Goal: Find specific page/section: Find specific page/section

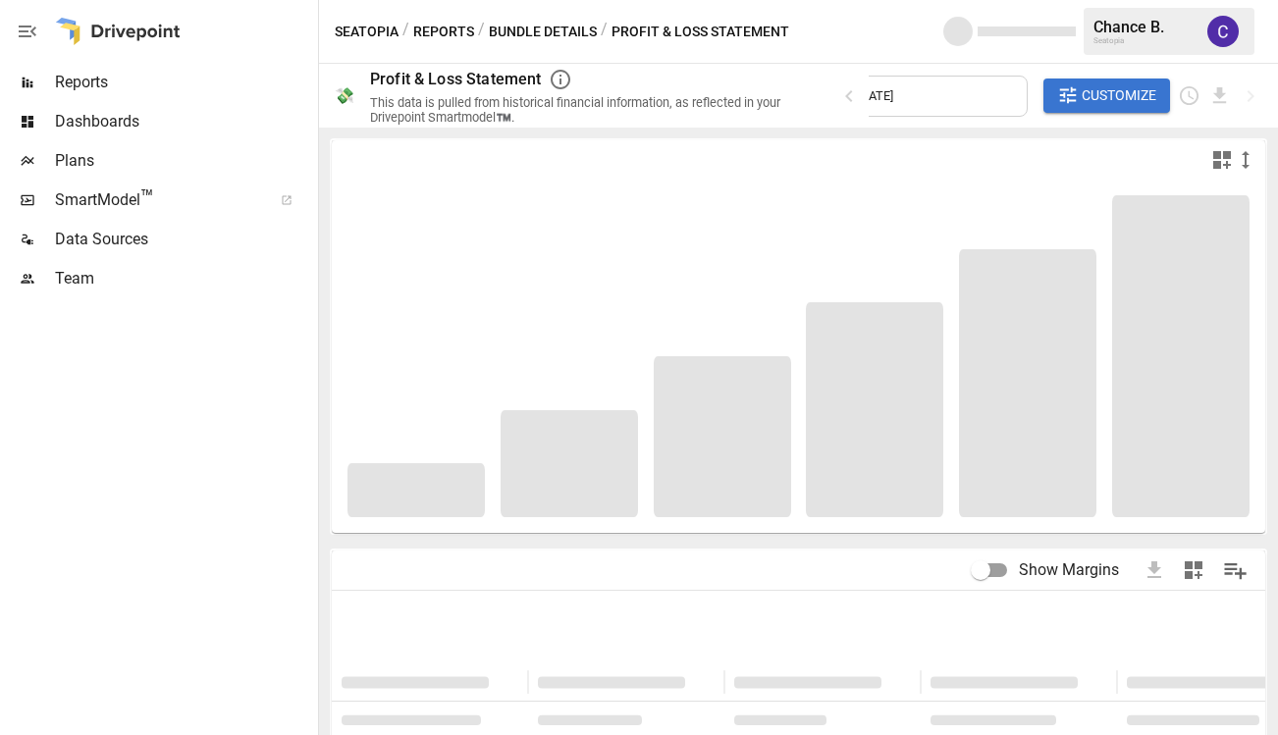
click at [67, 80] on span "Reports" at bounding box center [184, 83] width 259 height 24
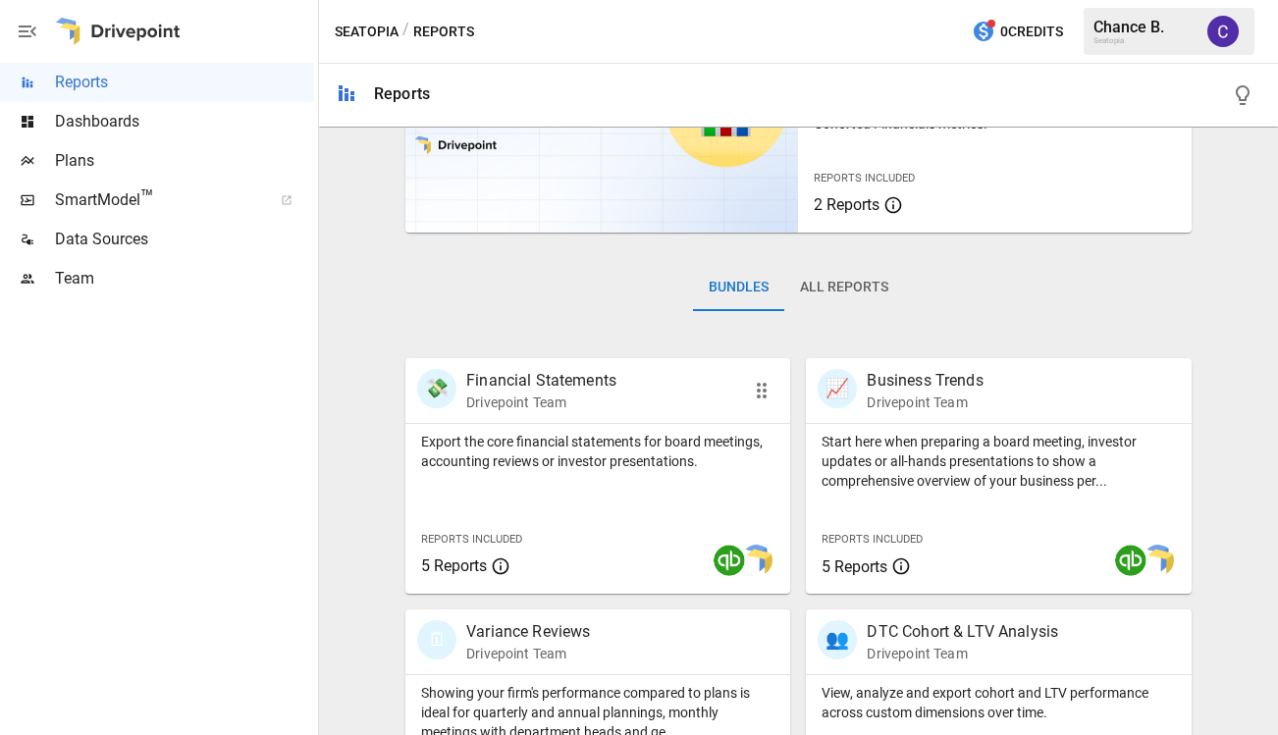
scroll to position [175, 0]
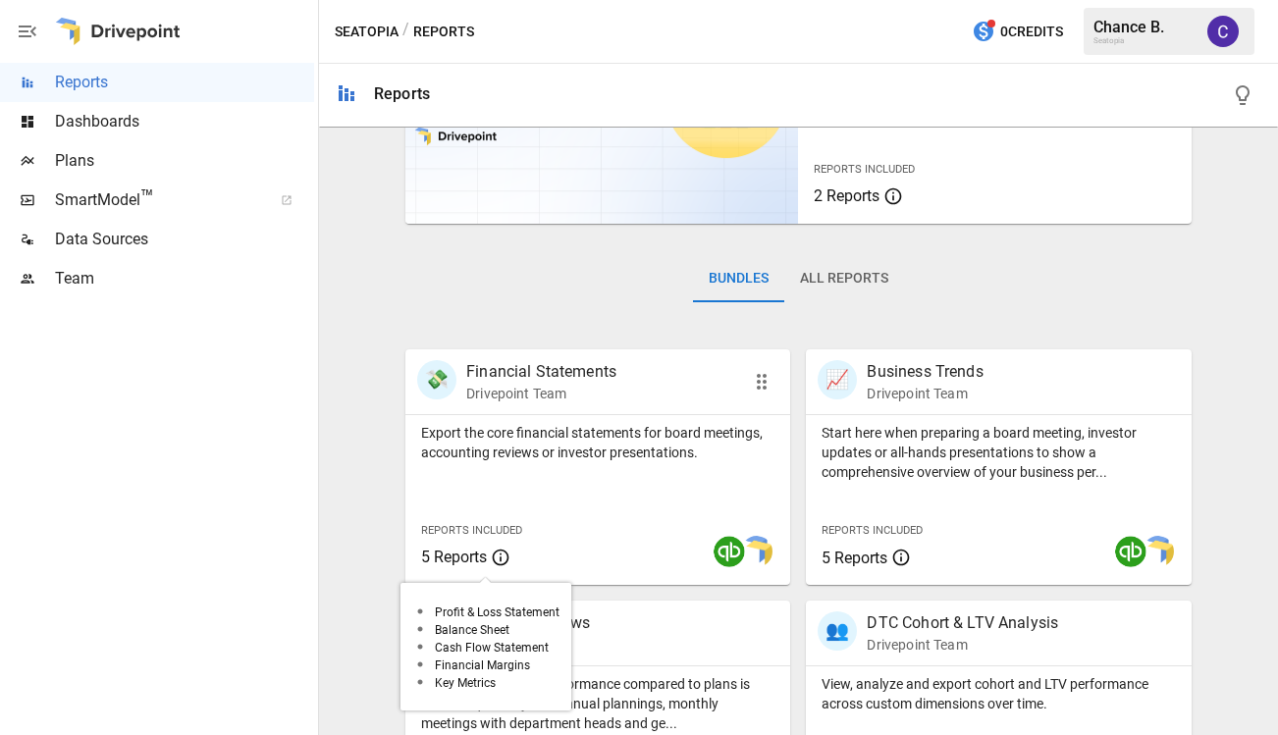
click at [446, 566] on span "5 Reports" at bounding box center [454, 557] width 66 height 19
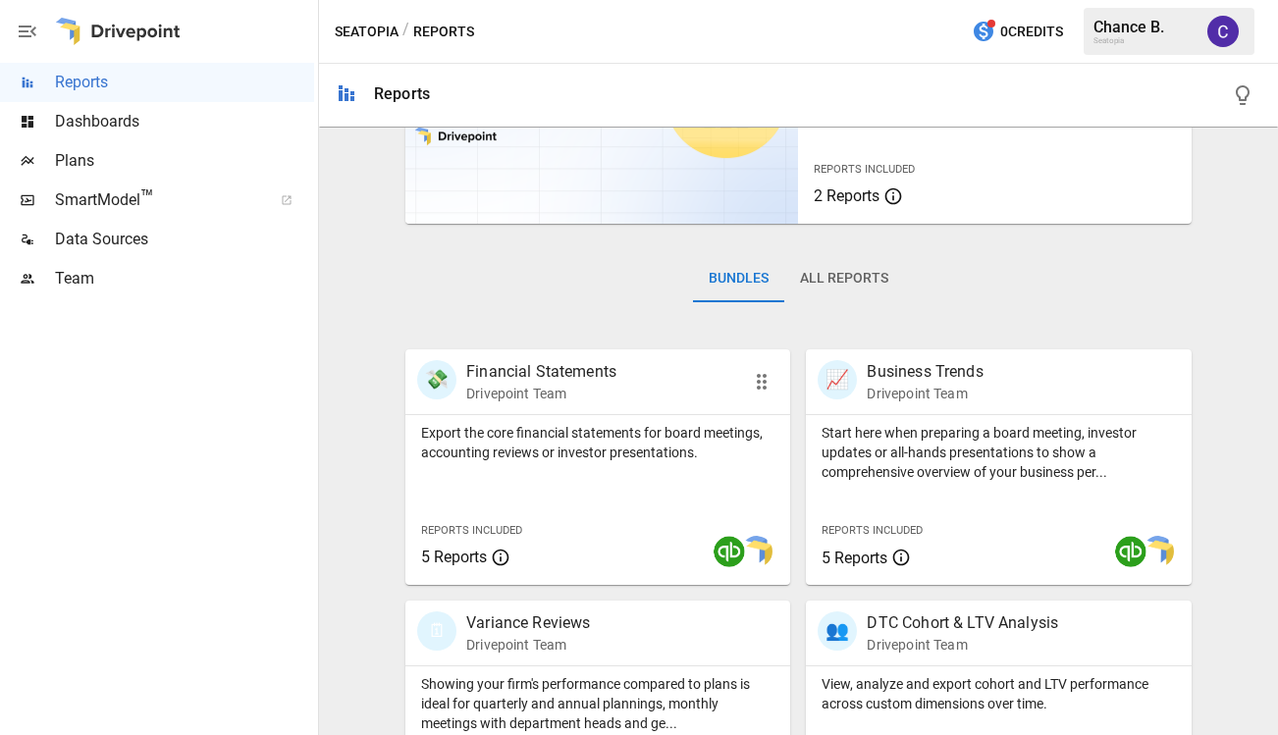
click at [515, 376] on p "Financial Statements" at bounding box center [541, 372] width 150 height 24
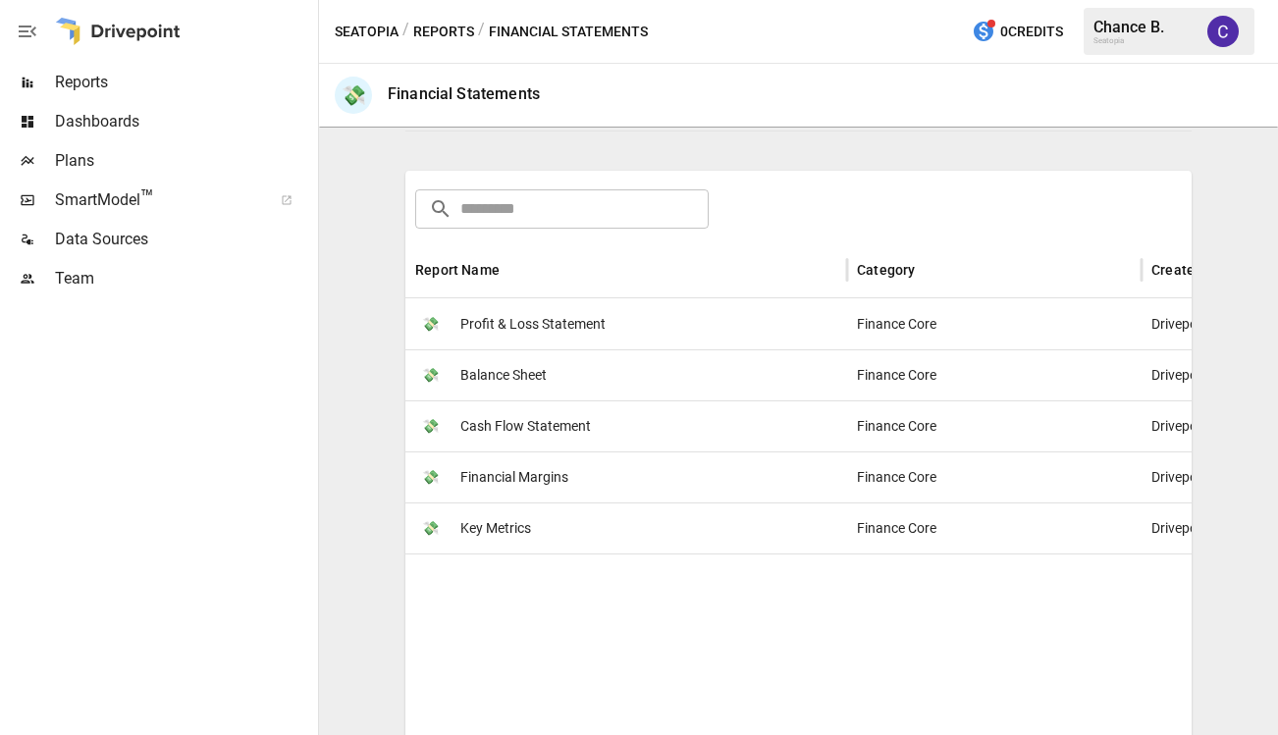
click at [521, 326] on span "Profit & Loss Statement" at bounding box center [533, 324] width 145 height 50
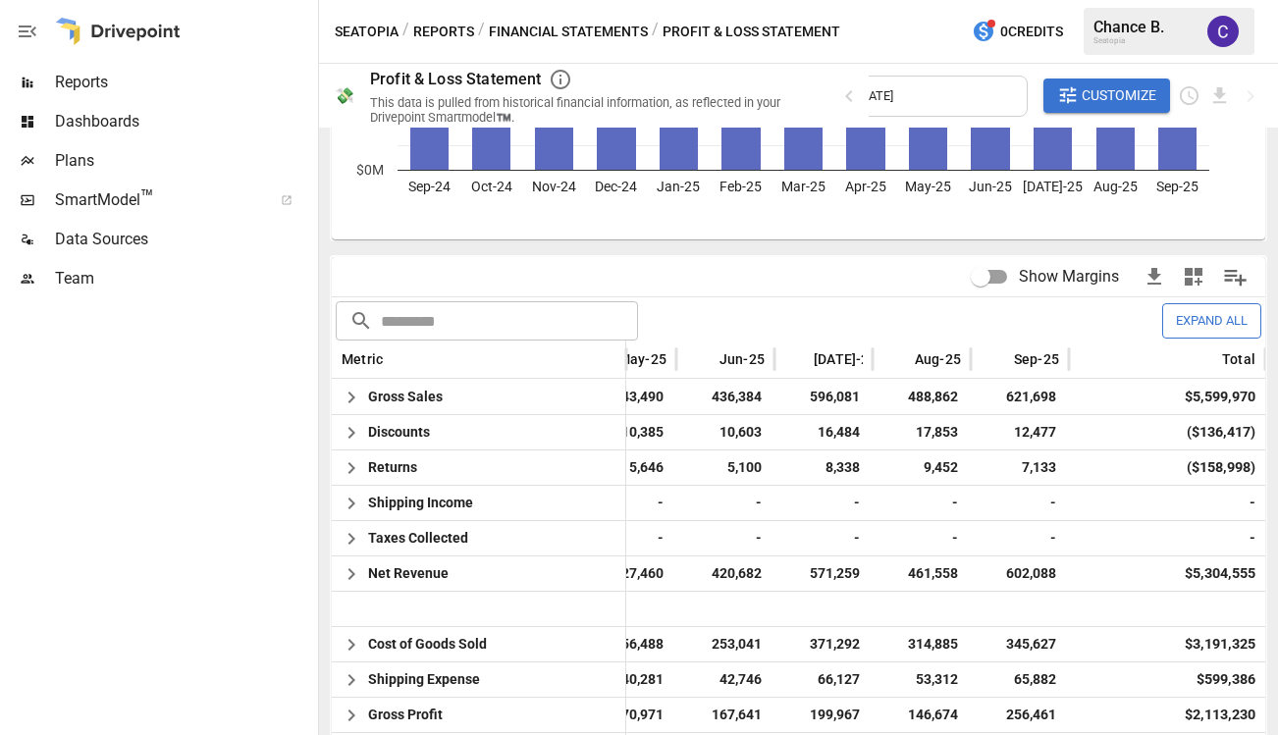
scroll to position [325, 0]
